Goal: Task Accomplishment & Management: Manage account settings

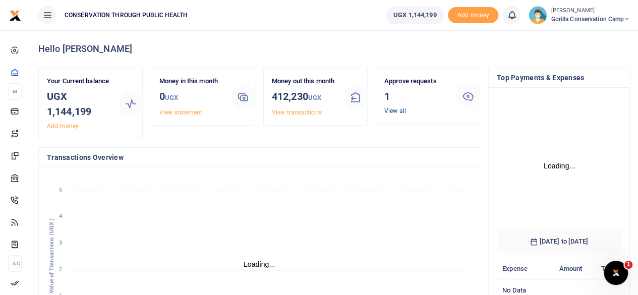
click at [394, 110] on link "View all" at bounding box center [396, 110] width 22 height 7
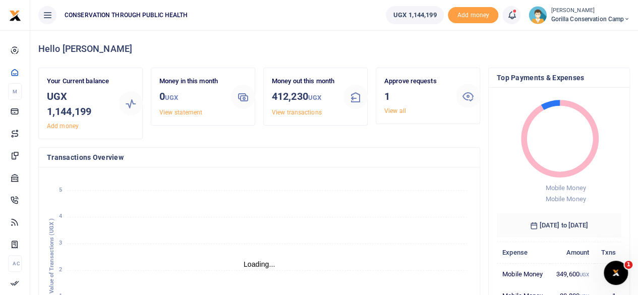
scroll to position [8, 8]
click at [398, 110] on link "View all" at bounding box center [396, 110] width 22 height 7
click at [392, 111] on link "View all" at bounding box center [396, 110] width 22 height 7
click at [400, 111] on link "View all" at bounding box center [396, 110] width 22 height 7
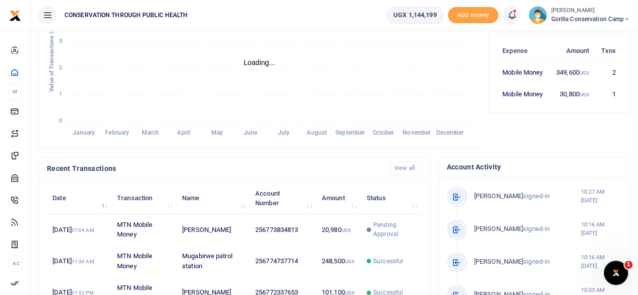
scroll to position [101, 0]
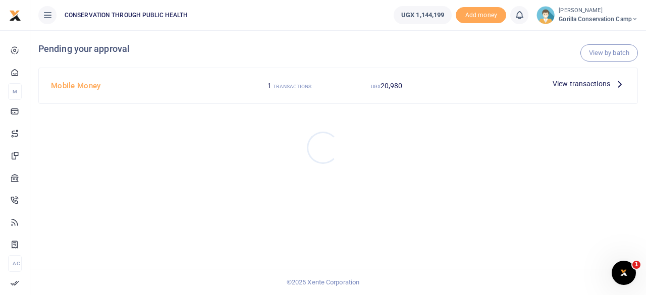
click at [620, 82] on div at bounding box center [323, 147] width 646 height 295
click at [620, 82] on icon at bounding box center [619, 83] width 11 height 11
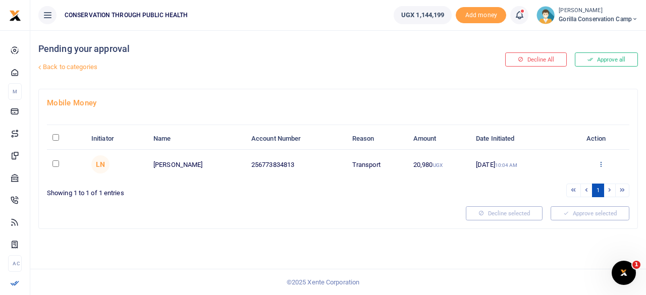
click at [600, 164] on icon at bounding box center [601, 163] width 7 height 7
click at [556, 175] on link "Approve" at bounding box center [564, 181] width 80 height 14
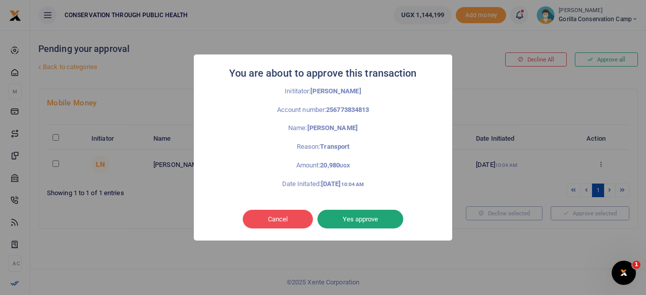
click at [384, 214] on button "Yes approve" at bounding box center [360, 219] width 86 height 19
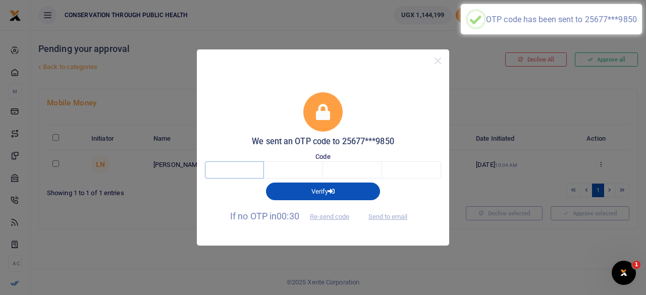
click at [247, 173] on input "text" at bounding box center [234, 169] width 59 height 17
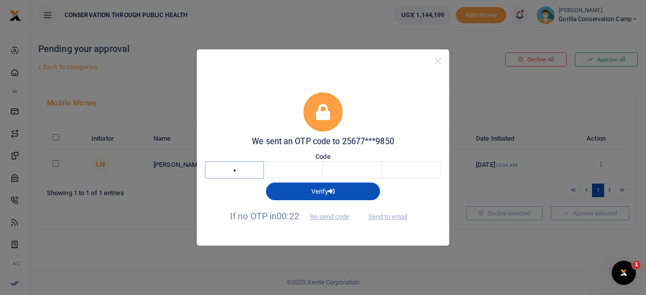
type input "5"
type input "2"
type input "4"
type input "3"
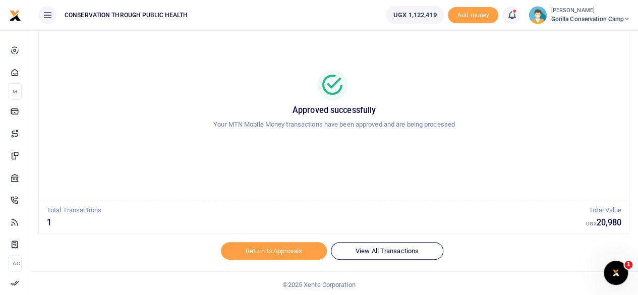
scroll to position [51, 0]
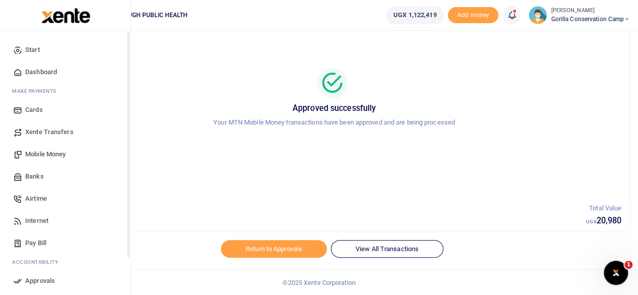
click at [45, 72] on span "Dashboard" at bounding box center [41, 72] width 32 height 10
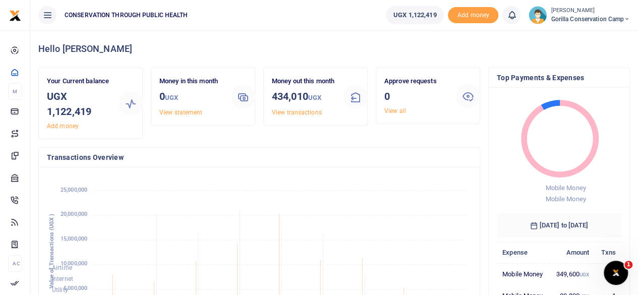
click at [551, 17] on span "Gorilla Conservation Camp" at bounding box center [590, 19] width 79 height 9
click at [583, 37] on link "Switch accounts" at bounding box center [592, 37] width 80 height 14
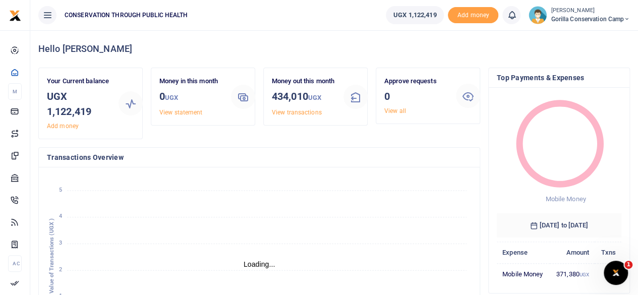
scroll to position [8, 8]
